Goal: Navigation & Orientation: Find specific page/section

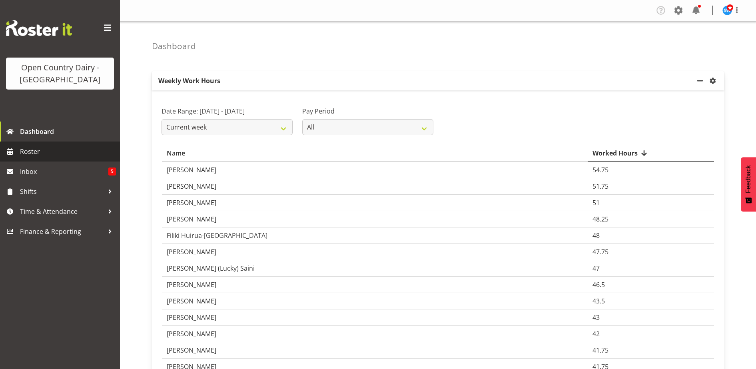
click at [33, 150] on span "Roster" at bounding box center [68, 152] width 96 height 12
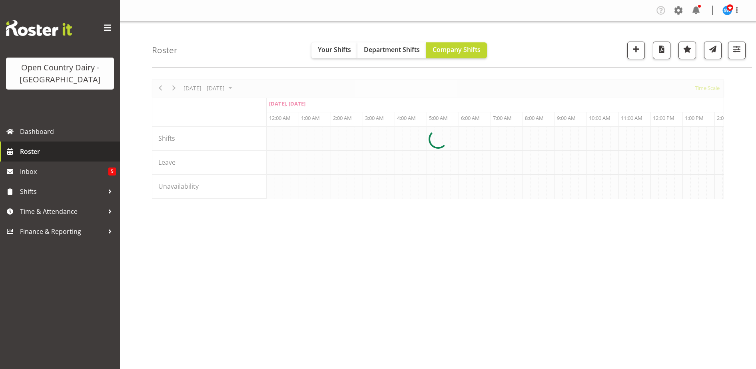
scroll to position [0, 3070]
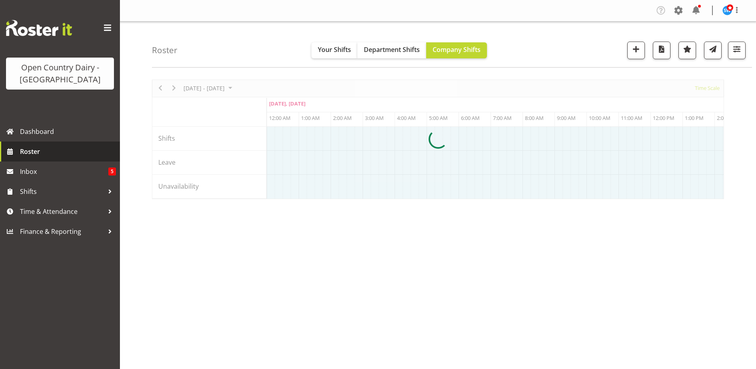
click at [602, 194] on div at bounding box center [438, 140] width 572 height 120
click at [572, 199] on div at bounding box center [438, 140] width 572 height 120
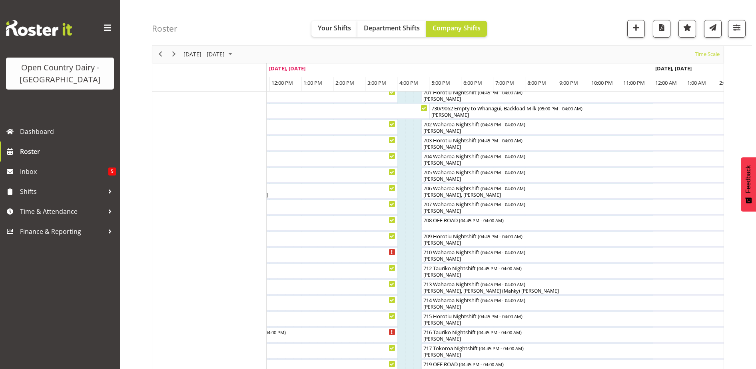
scroll to position [46, 0]
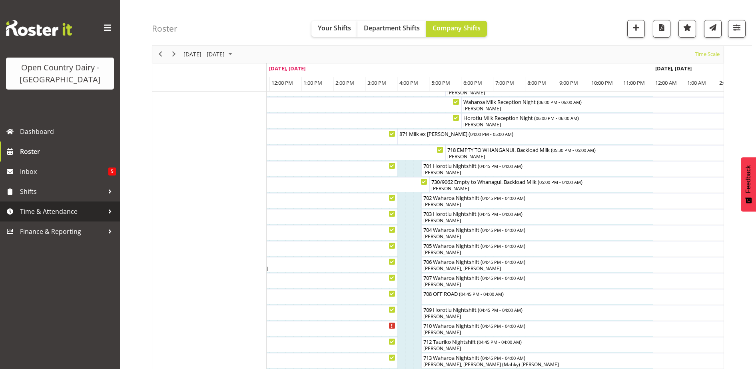
drag, startPoint x: 59, startPoint y: 209, endPoint x: 31, endPoint y: 210, distance: 28.0
click at [31, 210] on span "Time & Attendance" at bounding box center [62, 211] width 84 height 12
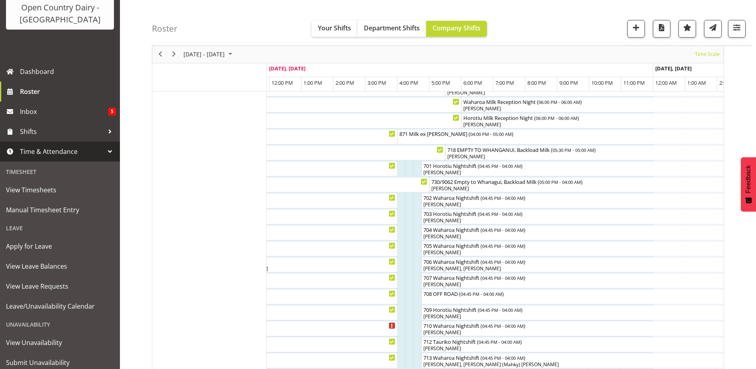
scroll to position [65, 0]
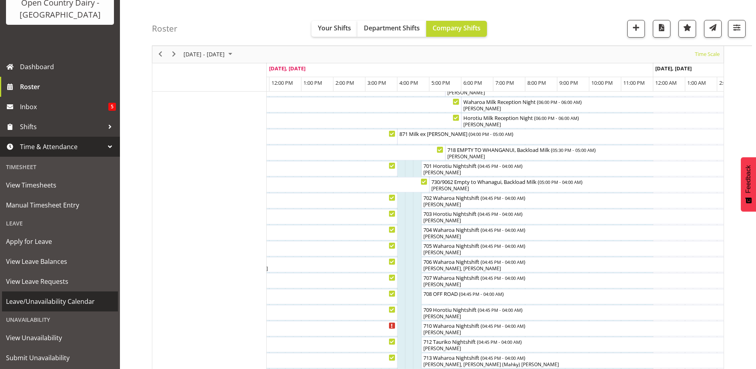
click at [88, 296] on span "Leave/Unavailability Calendar" at bounding box center [60, 301] width 108 height 12
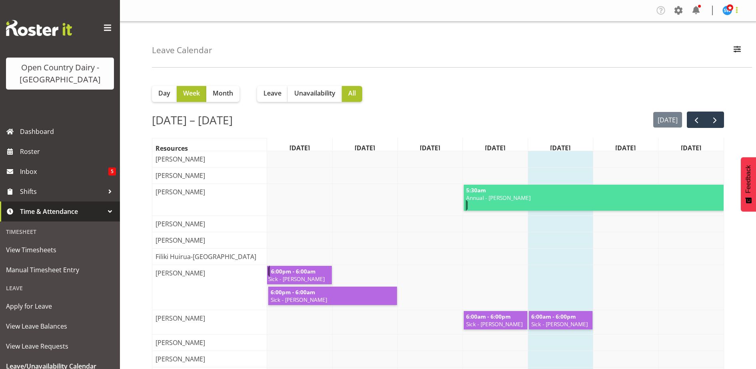
click at [736, 9] on span at bounding box center [737, 10] width 10 height 10
click at [702, 39] on link "Log Out" at bounding box center [703, 42] width 77 height 14
